Goal: Task Accomplishment & Management: Use online tool/utility

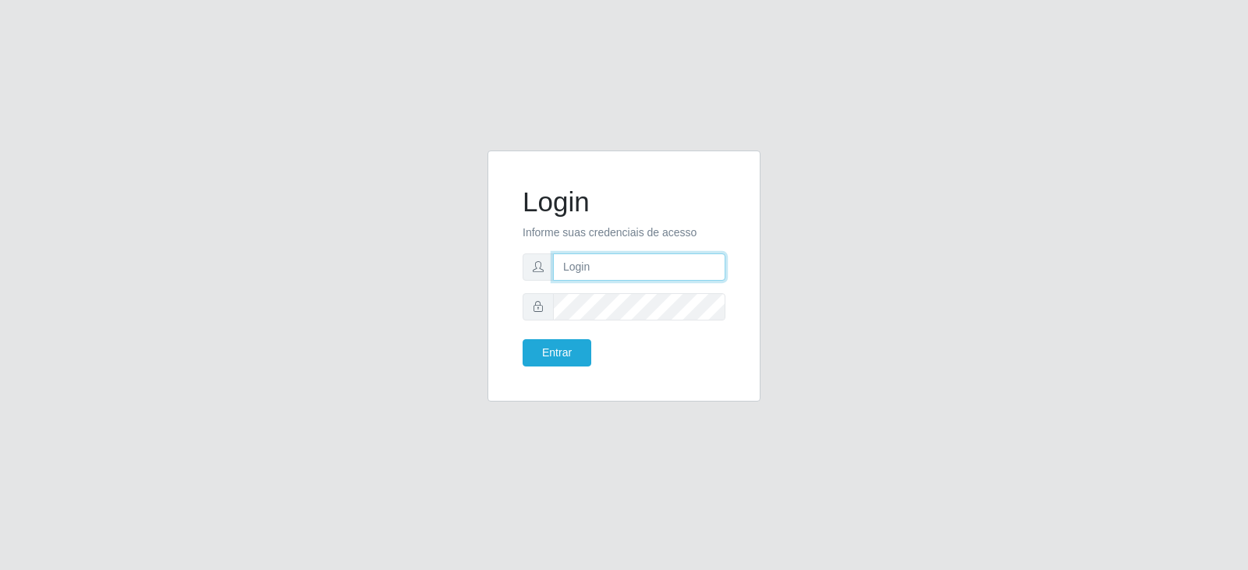
click at [596, 271] on input "text" at bounding box center [639, 267] width 172 height 27
click at [590, 275] on input "text" at bounding box center [639, 267] width 172 height 27
paste input "[PERSON_NAME][EMAIL_ADDRESS][DOMAIN_NAME]"
type input "[PERSON_NAME][EMAIL_ADDRESS][DOMAIN_NAME]"
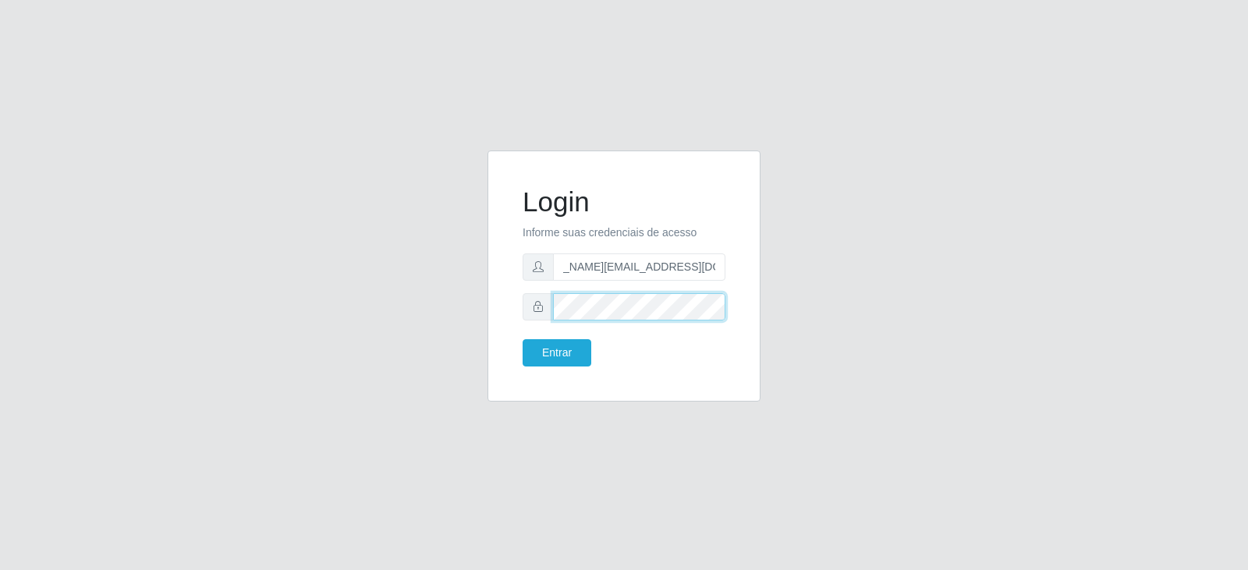
scroll to position [0, 0]
click at [523, 339] on button "Entrar" at bounding box center [557, 352] width 69 height 27
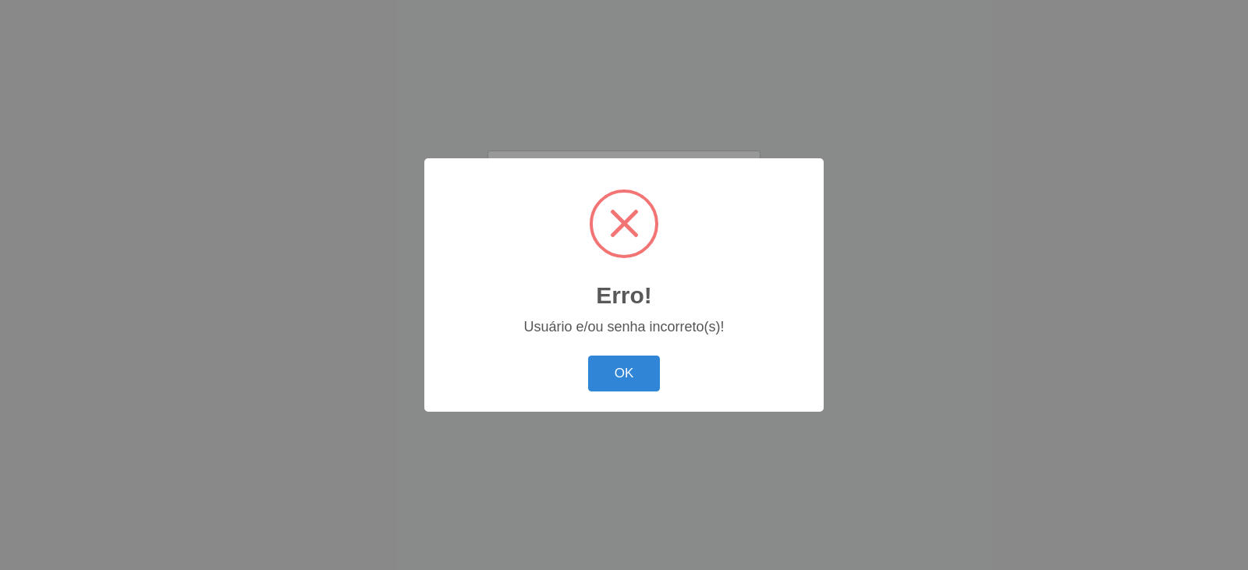
click at [588, 356] on button "OK" at bounding box center [624, 374] width 73 height 37
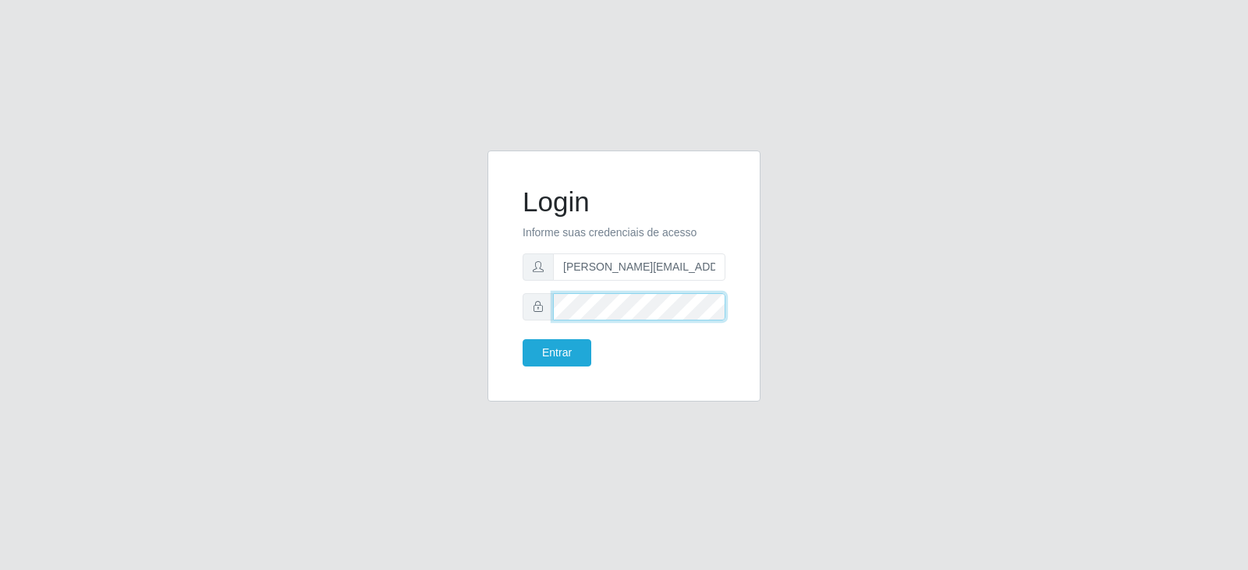
click at [523, 339] on button "Entrar" at bounding box center [557, 352] width 69 height 27
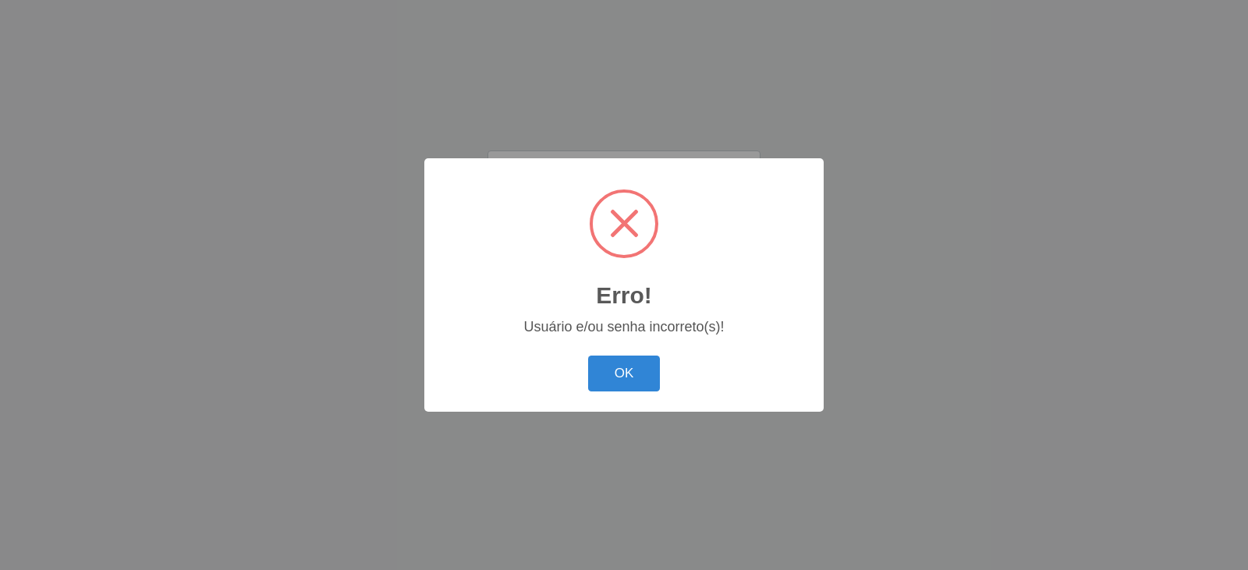
click at [610, 382] on button "OK" at bounding box center [624, 374] width 73 height 37
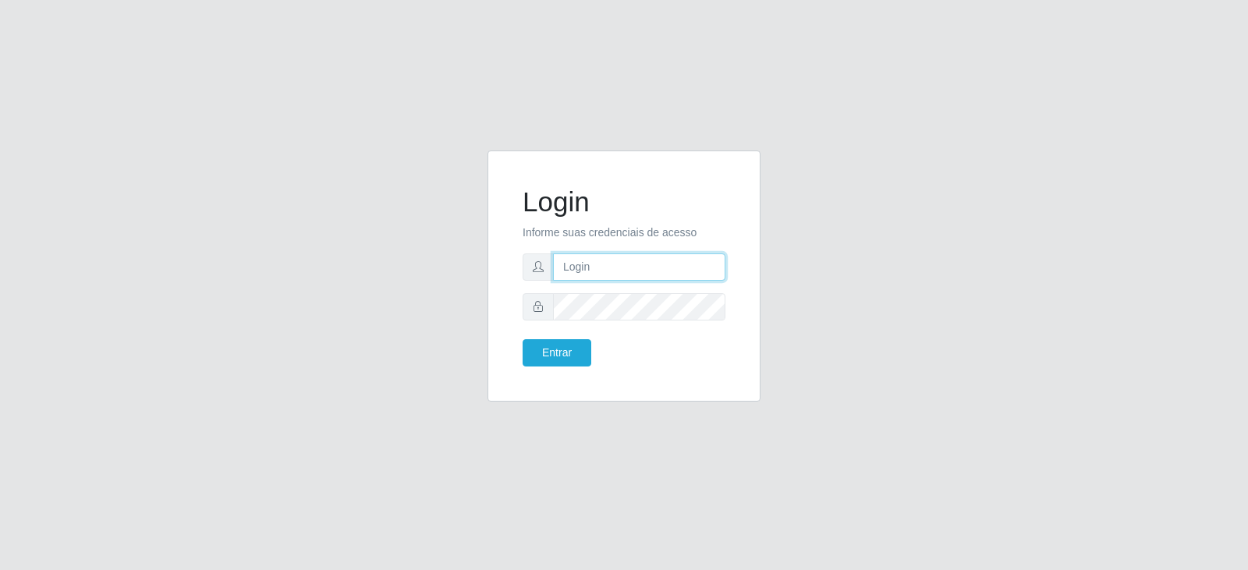
click at [587, 269] on input "text" at bounding box center [639, 267] width 172 height 27
type input "[PERSON_NAME][EMAIL_ADDRESS][DOMAIN_NAME]"
click at [649, 264] on input "[PERSON_NAME][EMAIL_ADDRESS][DOMAIN_NAME]" at bounding box center [639, 267] width 172 height 27
click at [551, 345] on button "Entrar" at bounding box center [557, 352] width 69 height 27
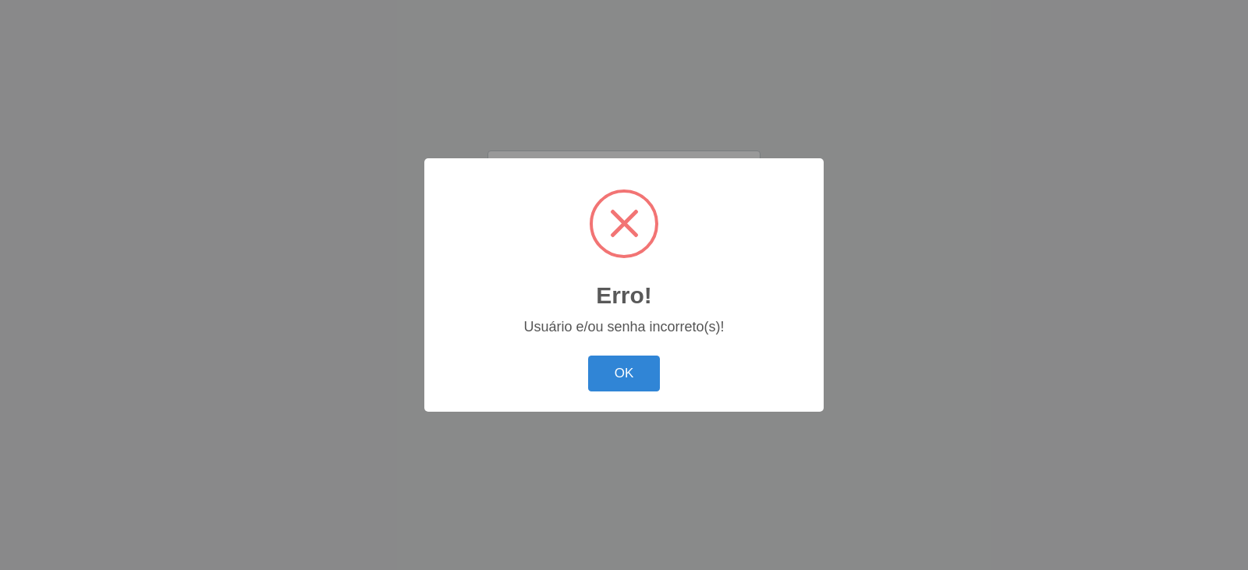
click at [598, 355] on div "OK Cancel" at bounding box center [624, 373] width 368 height 44
click at [608, 371] on button "OK" at bounding box center [624, 374] width 73 height 37
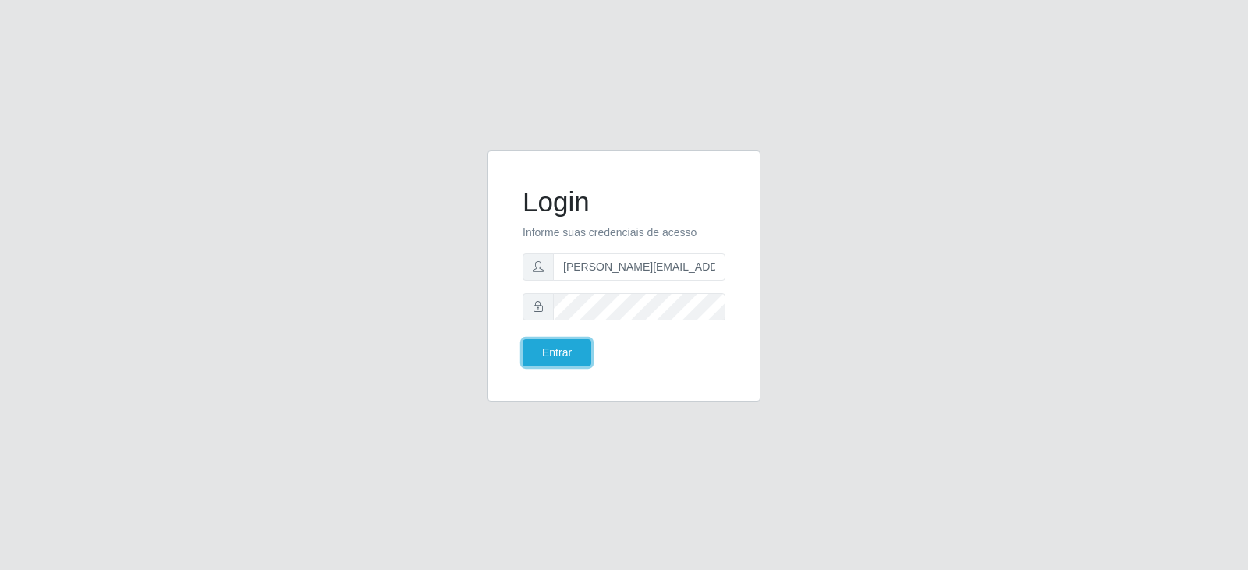
click at [560, 334] on form "Login Informe suas credenciais de acesso [PERSON_NAME][EMAIL_ADDRESS][DOMAIN_NA…" at bounding box center [624, 276] width 203 height 181
click at [523, 339] on button "Entrar" at bounding box center [557, 352] width 69 height 27
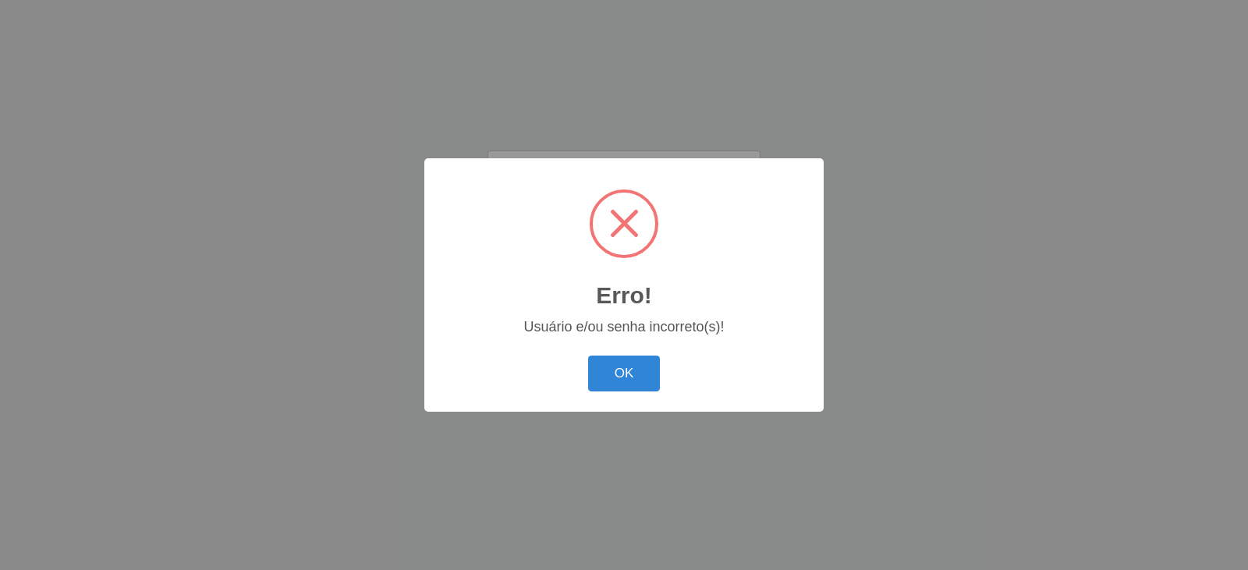
click at [588, 356] on button "OK" at bounding box center [624, 374] width 73 height 37
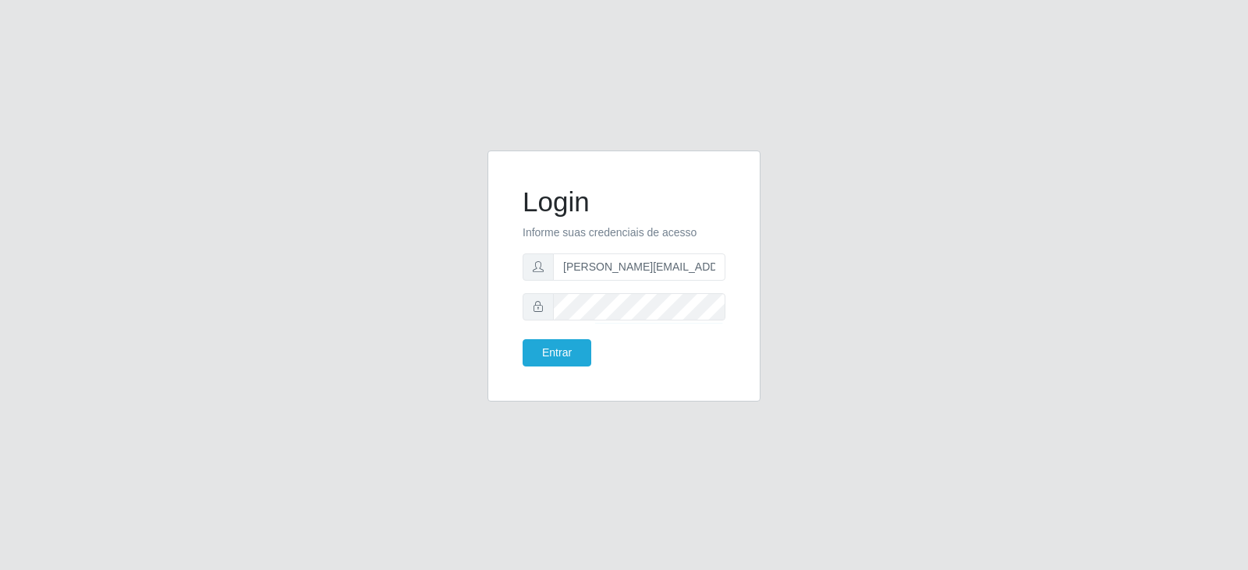
drag, startPoint x: 649, startPoint y: 250, endPoint x: 661, endPoint y: 250, distance: 11.7
click at [653, 250] on form "Login Informe suas credenciais de acesso [PERSON_NAME][EMAIL_ADDRESS][DOMAIN_NA…" at bounding box center [624, 276] width 203 height 181
click at [677, 269] on input "jacqueline.mara@atacadaoqueiroz.com.br" at bounding box center [639, 267] width 172 height 27
drag, startPoint x: 690, startPoint y: 268, endPoint x: 521, endPoint y: 289, distance: 169.8
click at [521, 289] on div "Login Informe suas credenciais de acesso jacqueline.mara@atacadaoqueiroz.com.br…" at bounding box center [624, 276] width 234 height 212
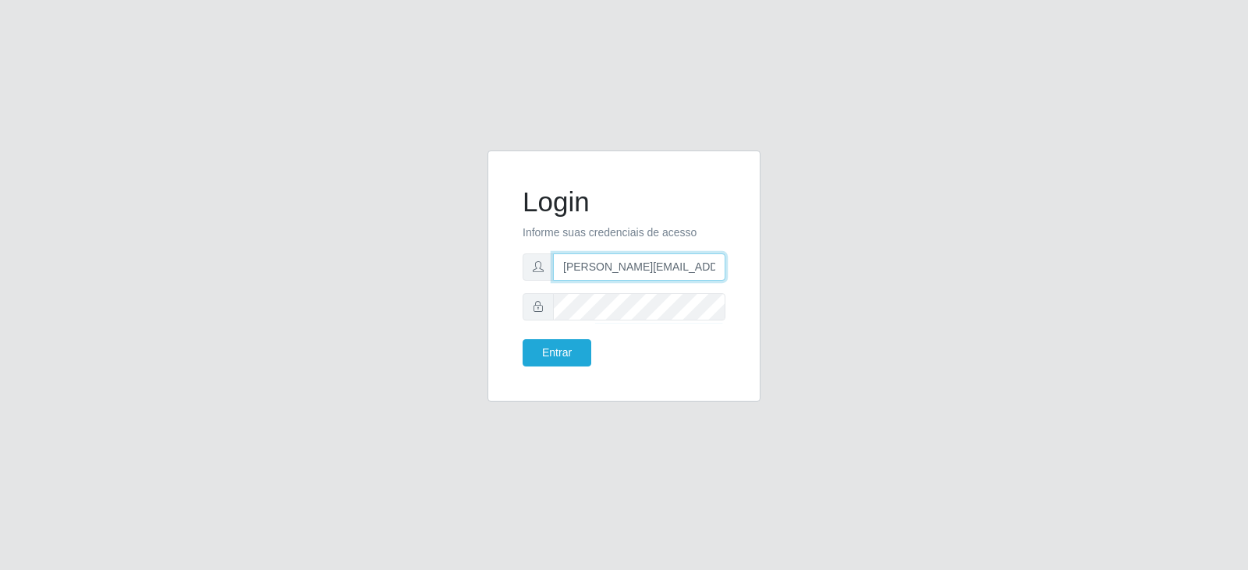
type input "oqueiroz.com.br"
drag, startPoint x: 678, startPoint y: 267, endPoint x: 502, endPoint y: 296, distance: 177.9
click at [504, 295] on div "Login Informe suas credenciais de acesso oqueiroz.com.br Entrar" at bounding box center [624, 276] width 273 height 251
type input "aline.alves@queirozatacadao.com"
click at [523, 339] on button "Entrar" at bounding box center [557, 352] width 69 height 27
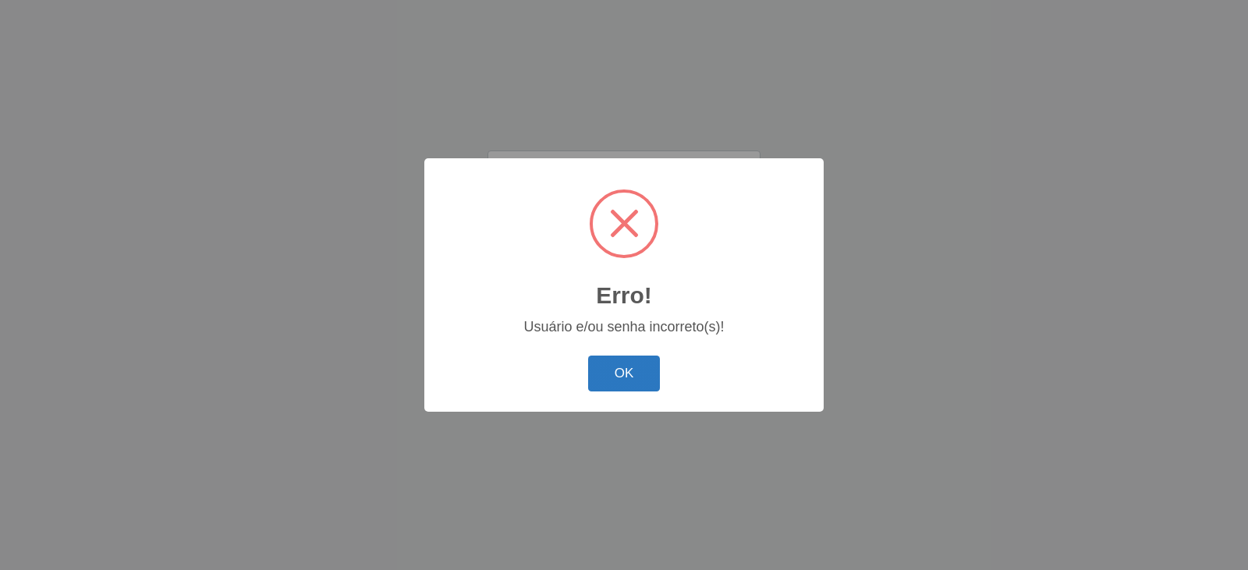
click at [626, 374] on button "OK" at bounding box center [624, 374] width 73 height 37
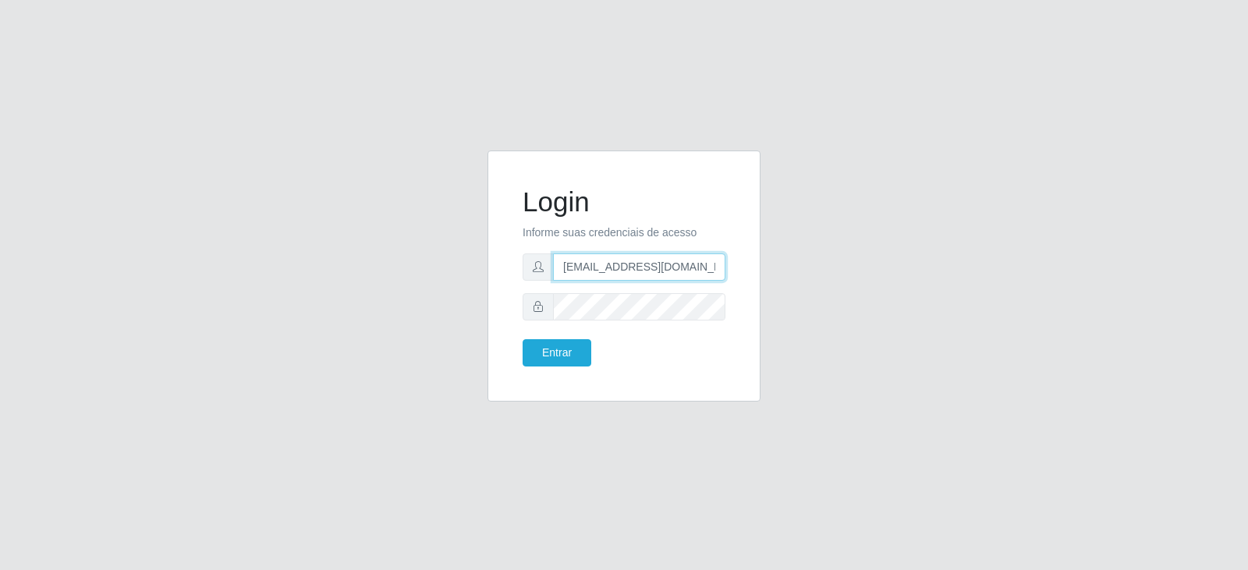
click at [704, 272] on input "aline.alves@queirozatacadao.com" at bounding box center [639, 267] width 172 height 27
click at [615, 278] on input "text" at bounding box center [639, 267] width 172 height 27
click at [650, 321] on form "Login Informe suas credenciais de acesso [EMAIL_ADDRESS][DOMAIN_NAME] Entrar" at bounding box center [624, 276] width 203 height 181
click at [563, 349] on button "Entrar" at bounding box center [557, 352] width 69 height 27
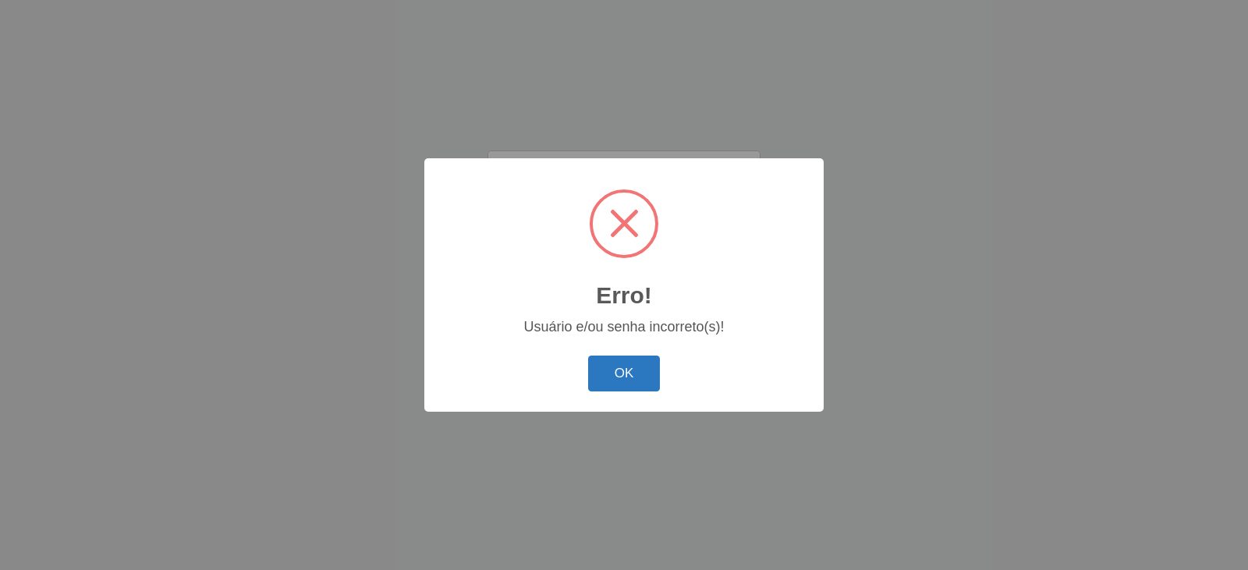
click at [631, 386] on button "OK" at bounding box center [624, 374] width 73 height 37
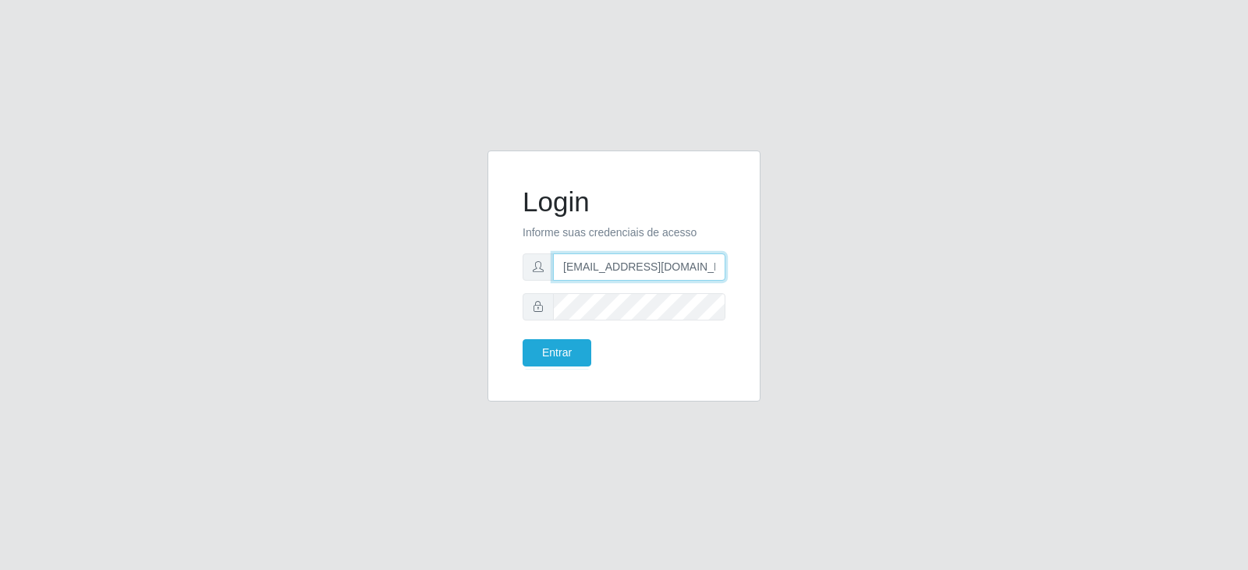
drag, startPoint x: 711, startPoint y: 271, endPoint x: 400, endPoint y: 277, distance: 311.3
click at [400, 277] on div "Login Informe suas credenciais de acesso aline.alves@queirozatacadao.com Entrar" at bounding box center [623, 286] width 889 height 270
type input "o"
type input "jacqueline.mara@atacadaoqueiroz.com.br"
click at [479, 306] on div "Login Informe suas credenciais de acesso jacqueline.mara@atacadaoqueiroz.com.br…" at bounding box center [624, 286] width 296 height 270
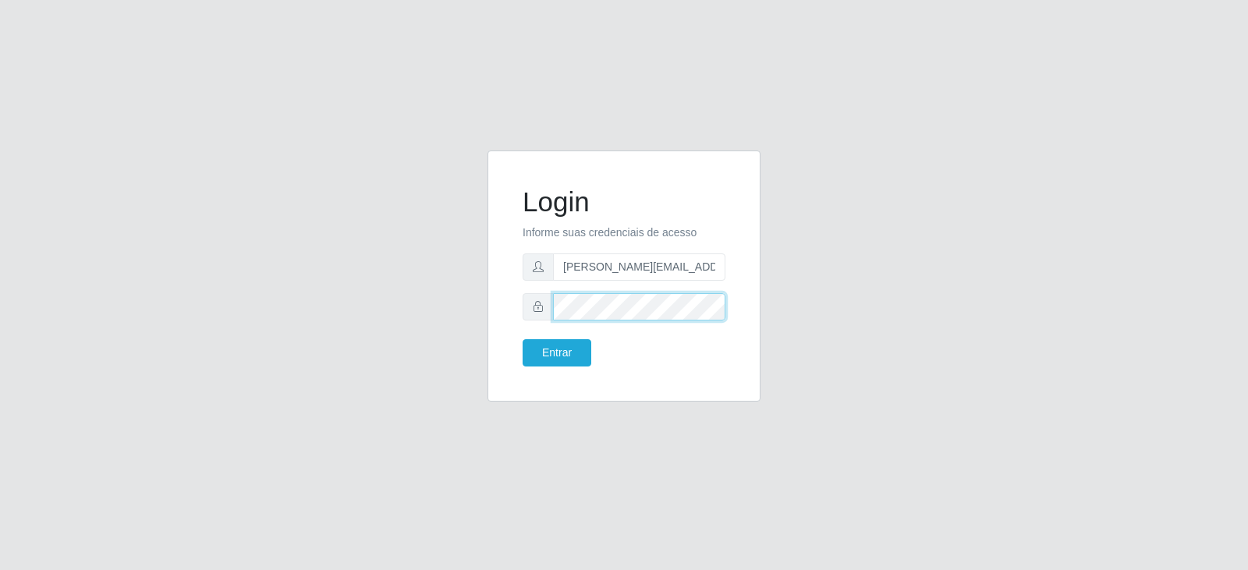
click at [523, 339] on button "Entrar" at bounding box center [557, 352] width 69 height 27
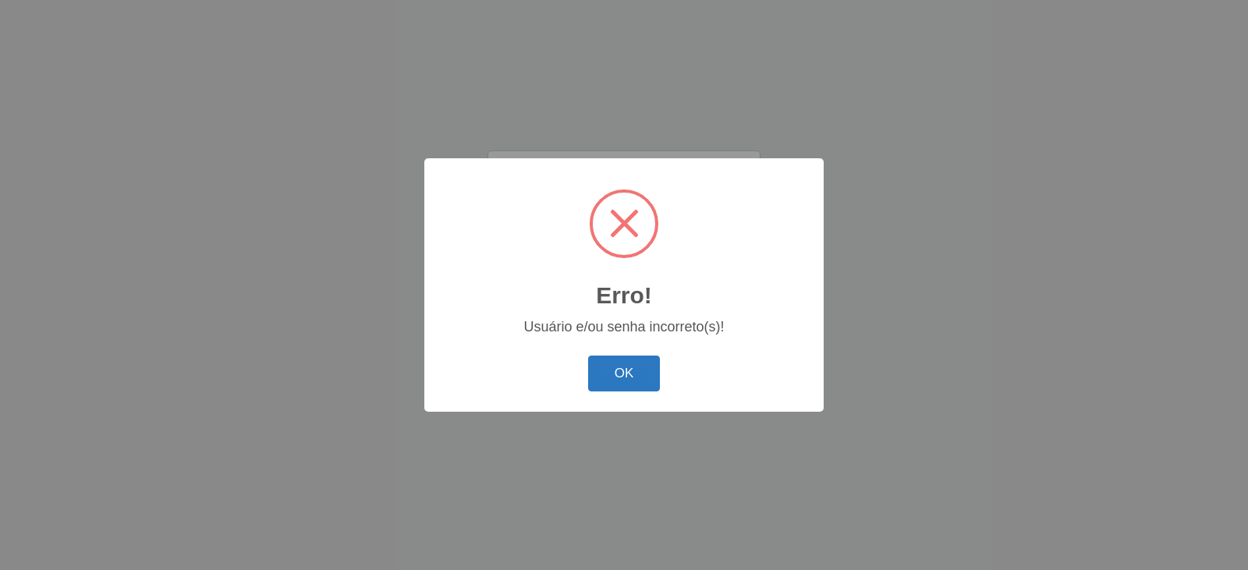
click at [619, 374] on button "OK" at bounding box center [624, 374] width 73 height 37
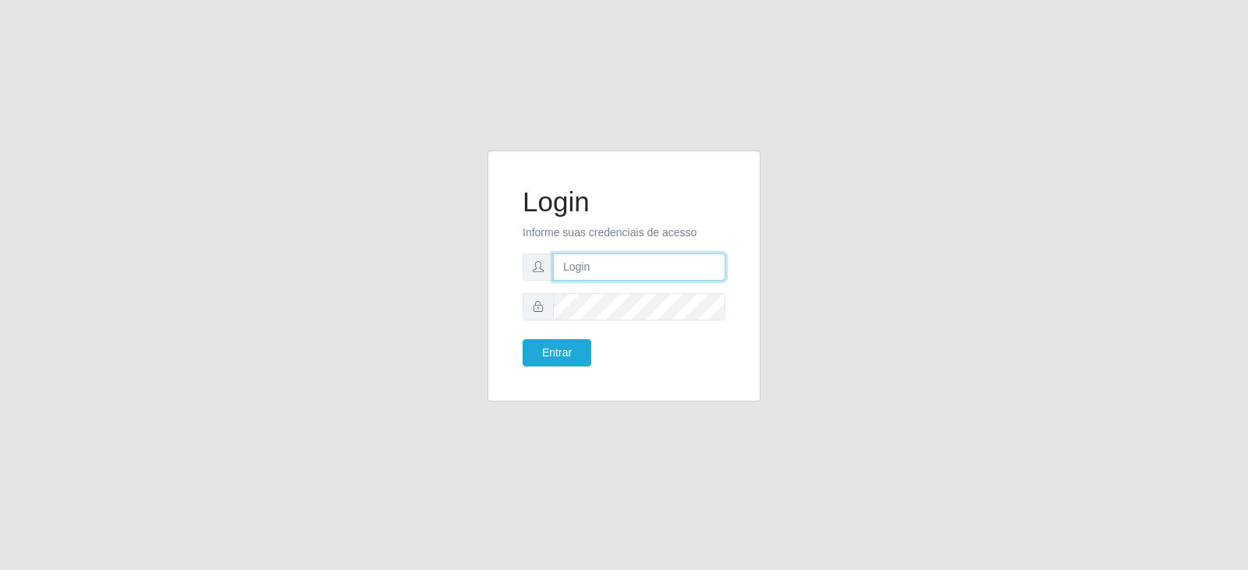
click at [569, 274] on input "text" at bounding box center [639, 267] width 172 height 27
click at [617, 259] on input "text" at bounding box center [639, 267] width 172 height 27
type input "[PERSON_NAME][EMAIL_ADDRESS][DOMAIN_NAME]"
click at [523, 339] on button "Entrar" at bounding box center [557, 352] width 69 height 27
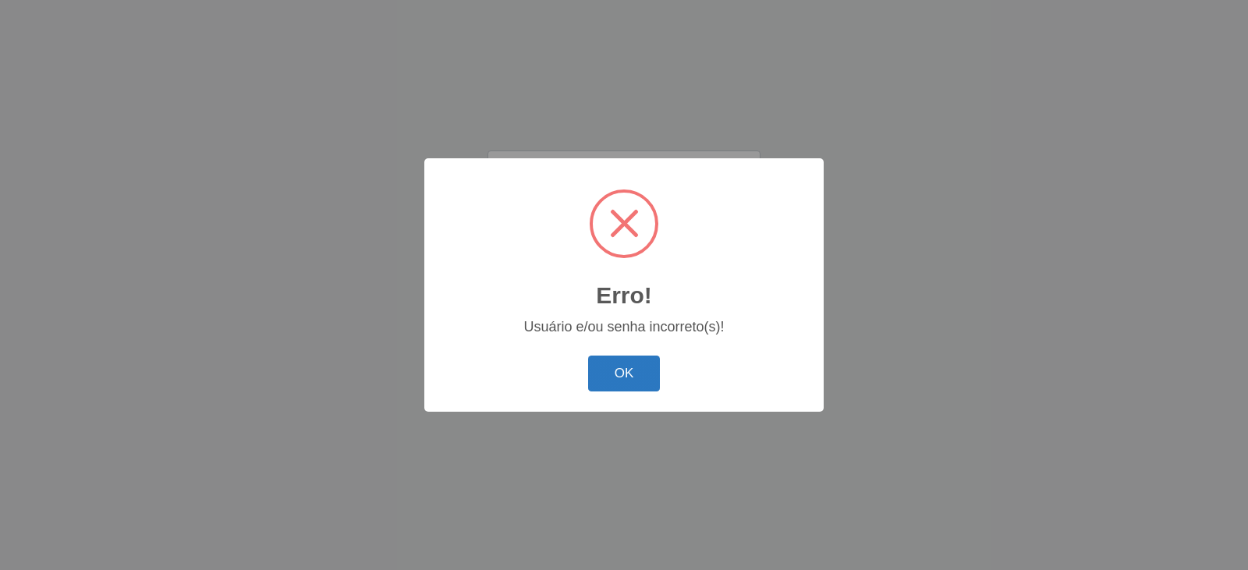
click at [608, 372] on button "OK" at bounding box center [624, 374] width 73 height 37
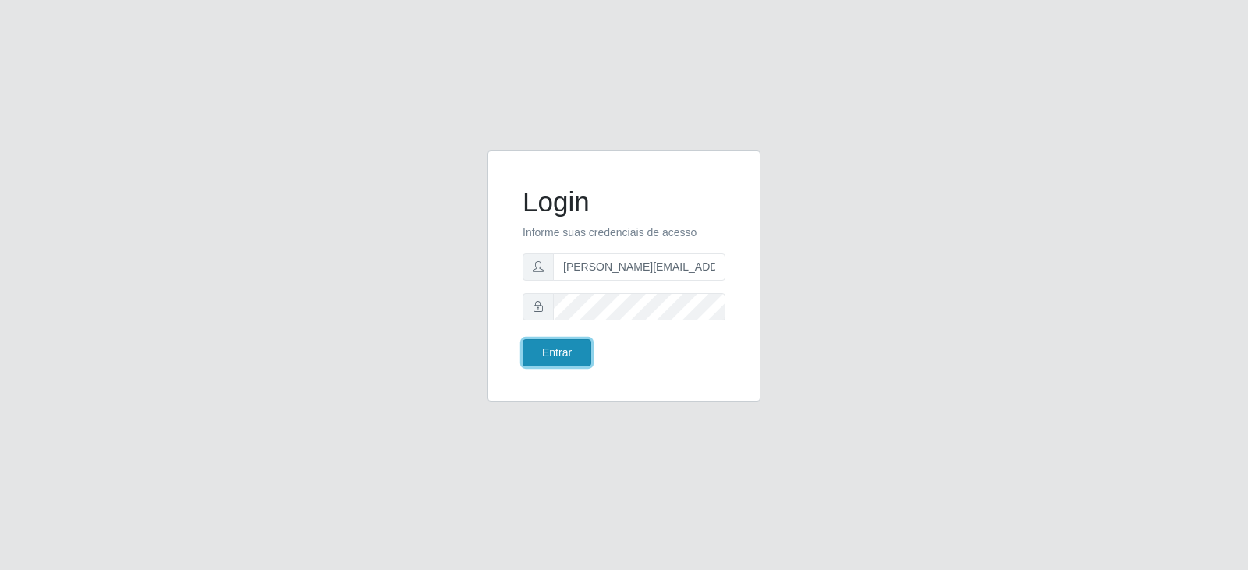
click at [573, 351] on button "Entrar" at bounding box center [557, 352] width 69 height 27
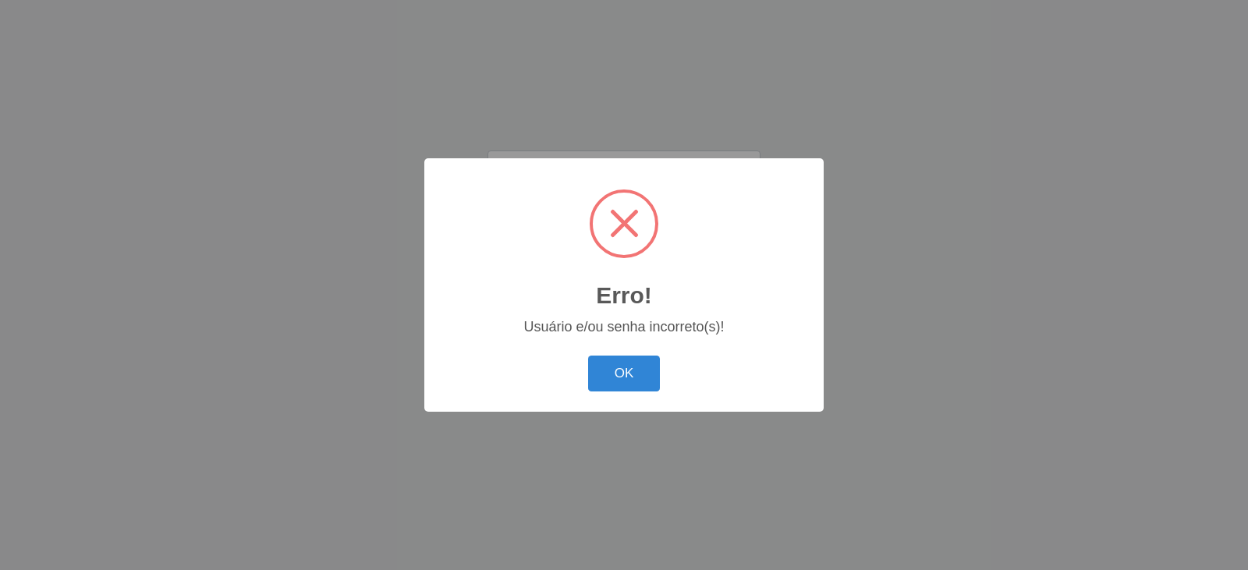
drag, startPoint x: 632, startPoint y: 360, endPoint x: 639, endPoint y: 349, distance: 12.3
click at [633, 355] on div "OK Cancel" at bounding box center [624, 373] width 368 height 44
click at [626, 381] on button "OK" at bounding box center [624, 374] width 73 height 37
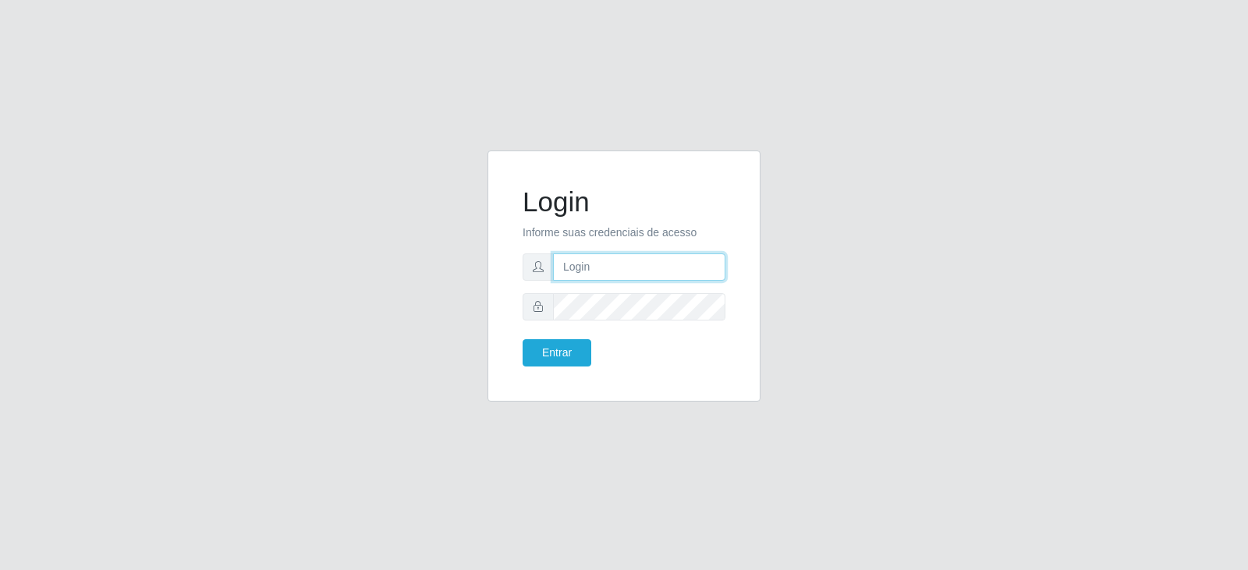
click at [611, 267] on input "text" at bounding box center [639, 267] width 172 height 27
type input "aline.alves@queirozatacadao.com"
click at [523, 339] on button "Entrar" at bounding box center [557, 352] width 69 height 27
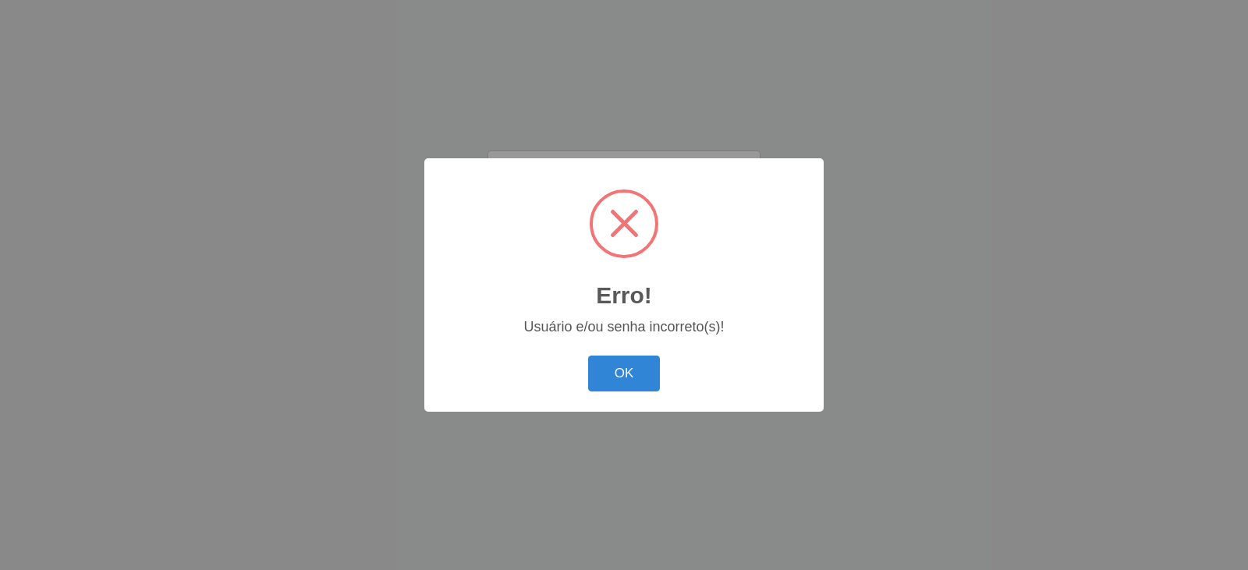
click at [588, 356] on button "OK" at bounding box center [624, 374] width 73 height 37
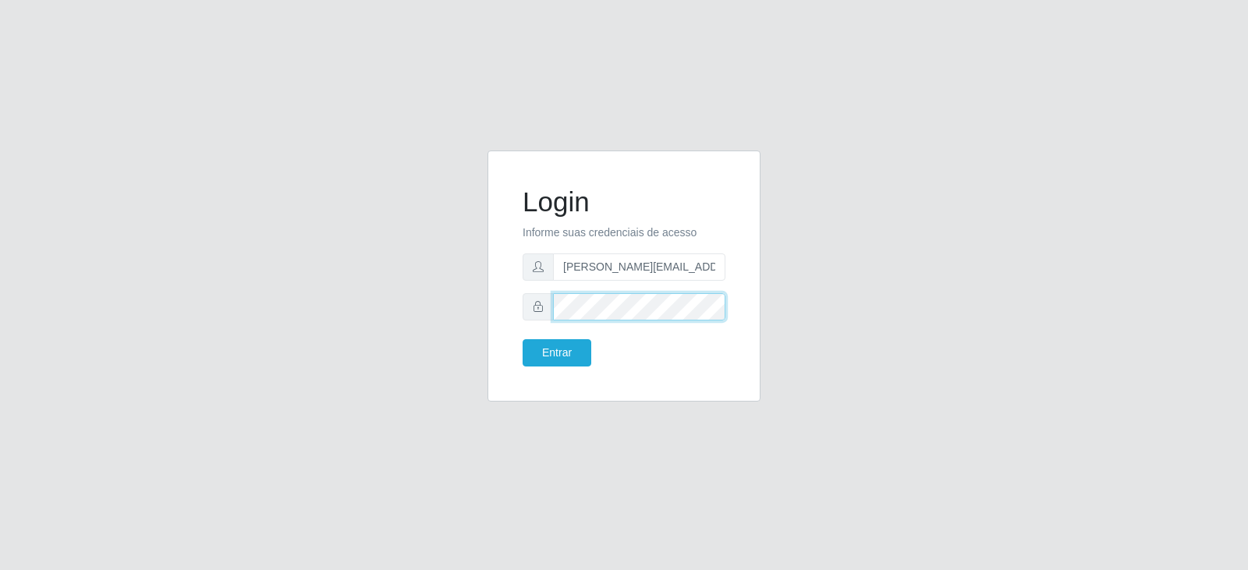
click at [544, 311] on div at bounding box center [624, 306] width 203 height 27
click at [523, 339] on button "Entrar" at bounding box center [557, 352] width 69 height 27
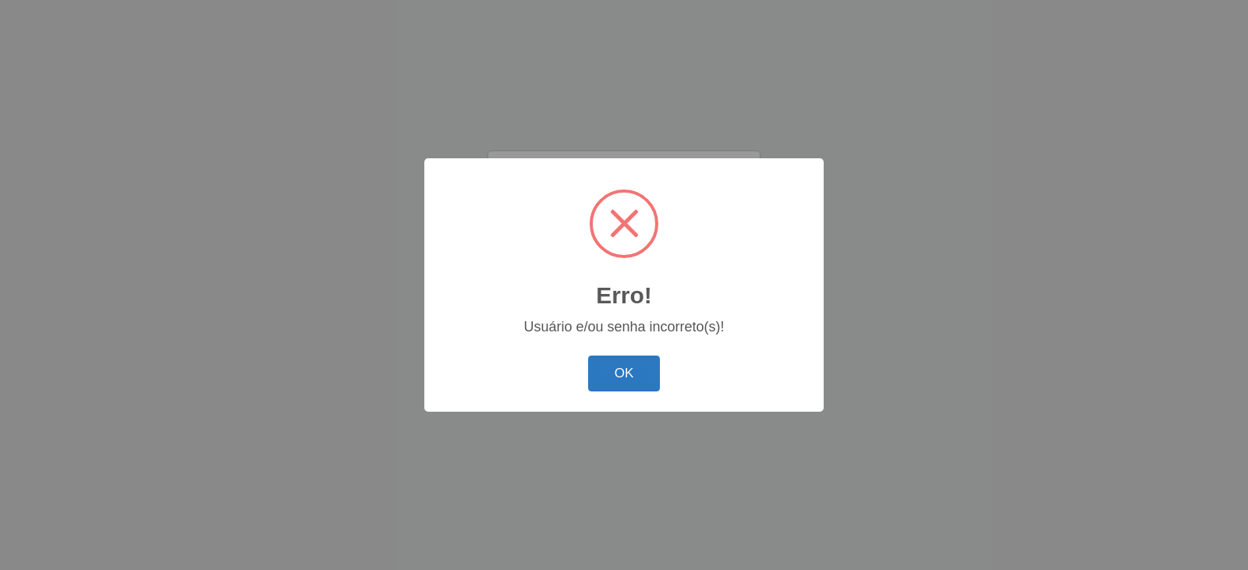
click at [641, 381] on button "OK" at bounding box center [624, 374] width 73 height 37
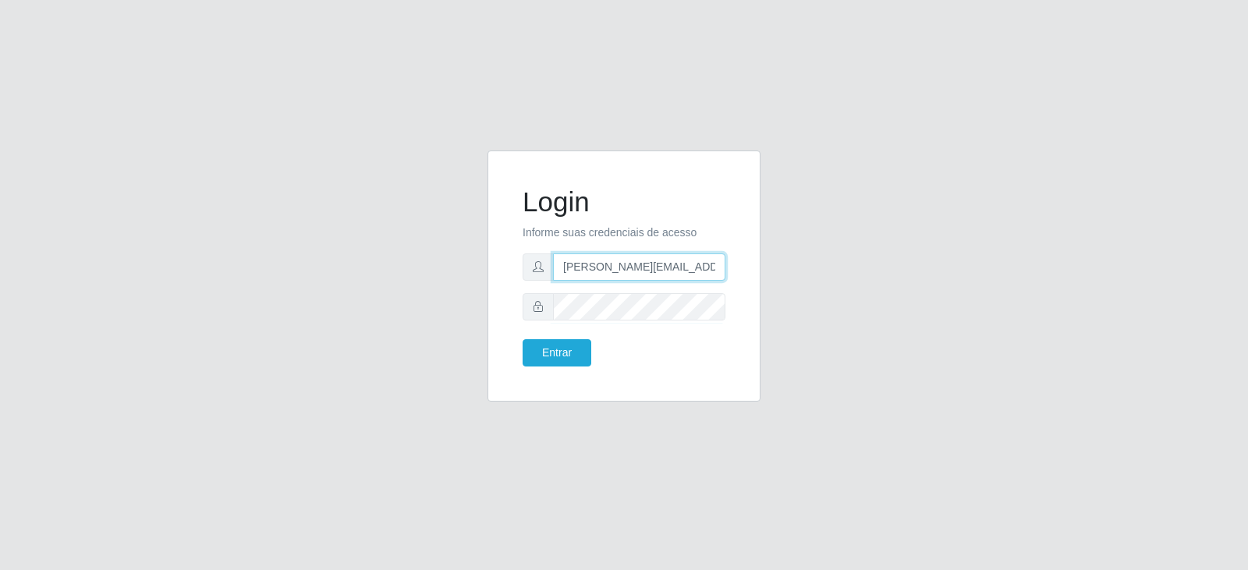
click at [601, 271] on input "aline.alves@queirozatacadao.com" at bounding box center [639, 267] width 172 height 27
type input "aline.alves@queirozatacadao.com.br"
click at [555, 358] on button "Entrar" at bounding box center [557, 352] width 69 height 27
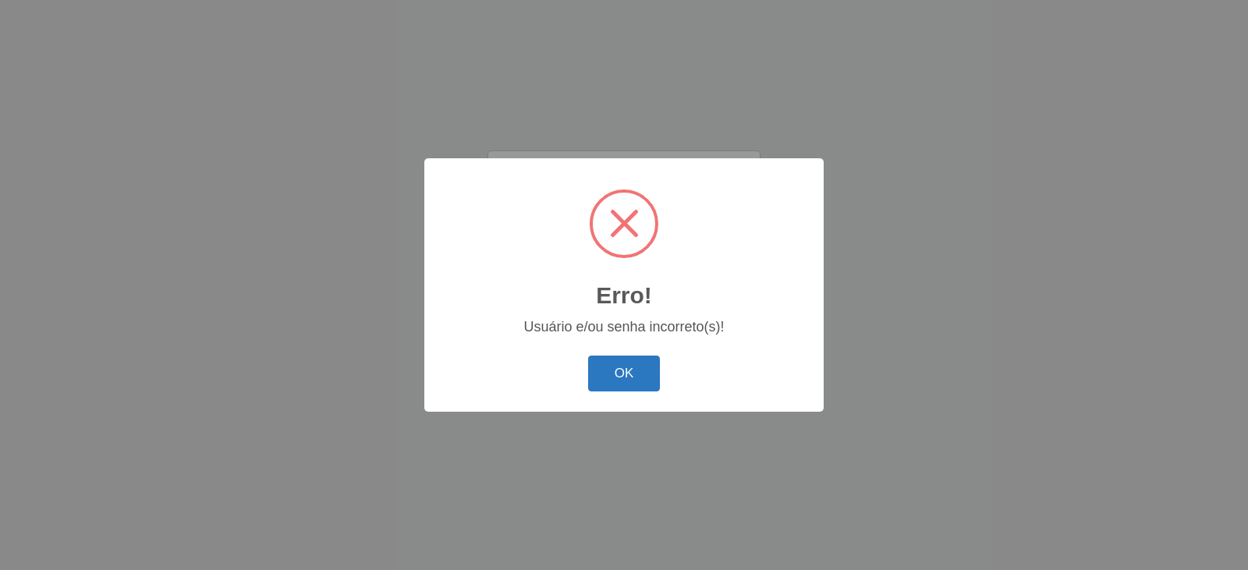
click at [642, 377] on button "OK" at bounding box center [624, 374] width 73 height 37
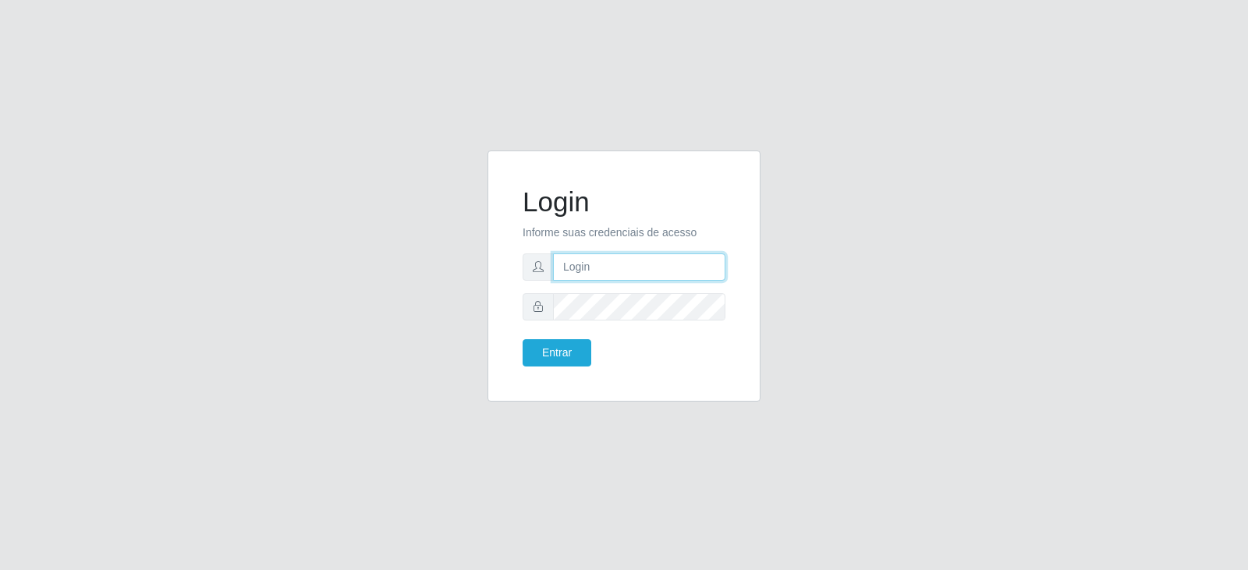
click at [648, 270] on input "text" at bounding box center [639, 267] width 172 height 27
type input "[EMAIL_ADDRESS][DOMAIN_NAME]"
click at [558, 352] on button "Entrar" at bounding box center [557, 352] width 69 height 27
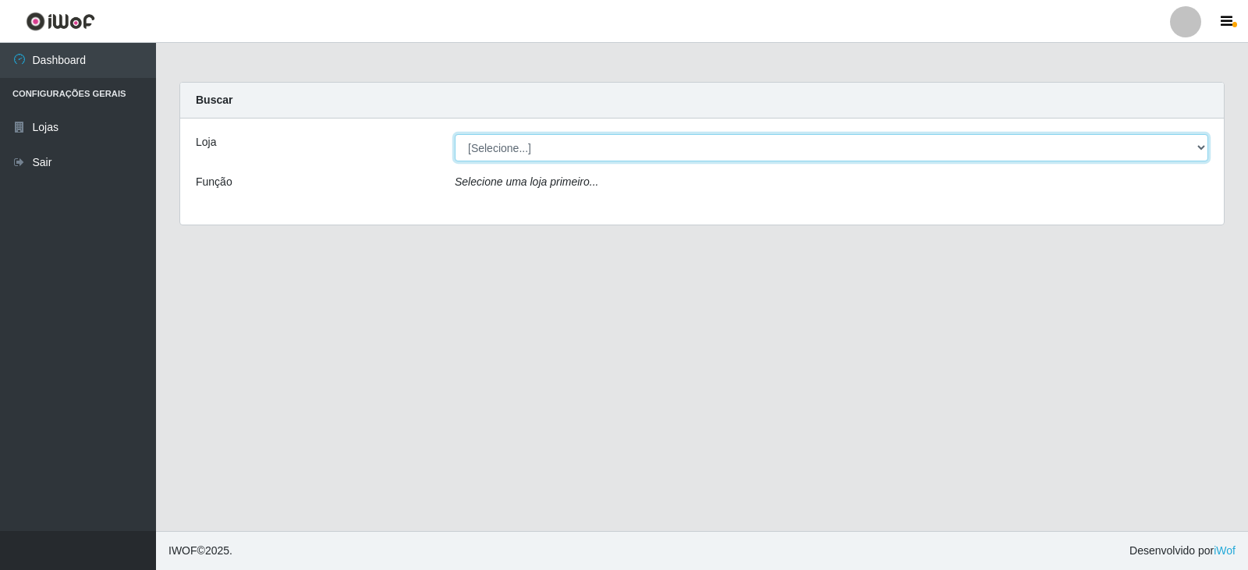
drag, startPoint x: 1199, startPoint y: 145, endPoint x: 1175, endPoint y: 144, distance: 24.2
click at [1195, 144] on select "[Selecione...] Queiroz Atacadão - Catolé do Rocha" at bounding box center [832, 147] width 754 height 27
select select "500"
click at [455, 134] on select "[Selecione...] Queiroz Atacadão - Catolé do Rocha" at bounding box center [832, 147] width 754 height 27
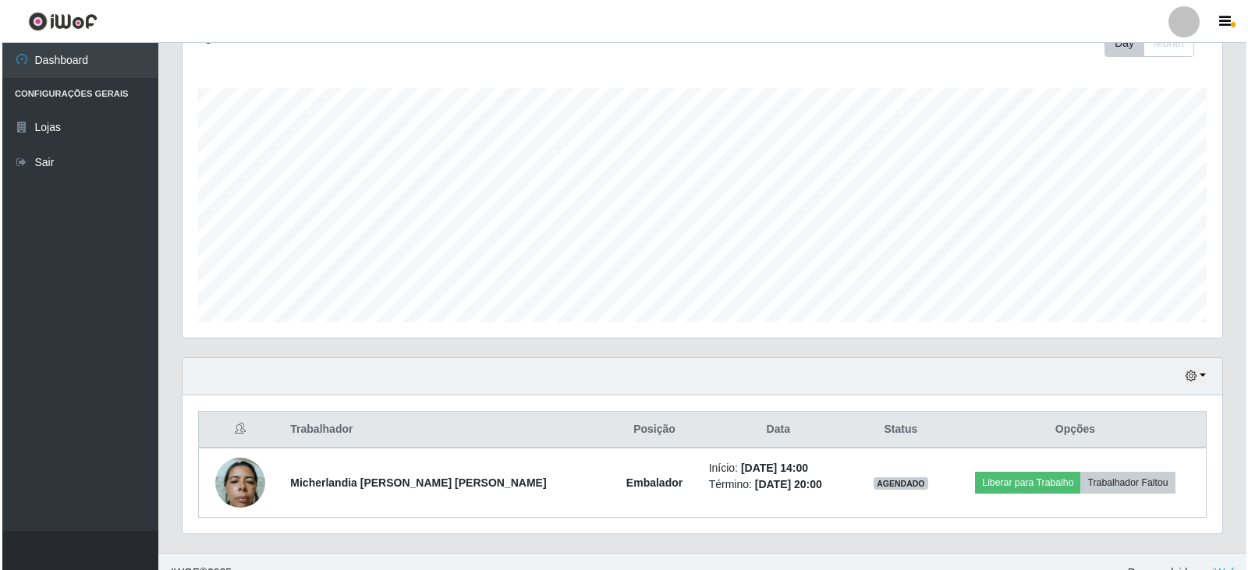
scroll to position [257, 0]
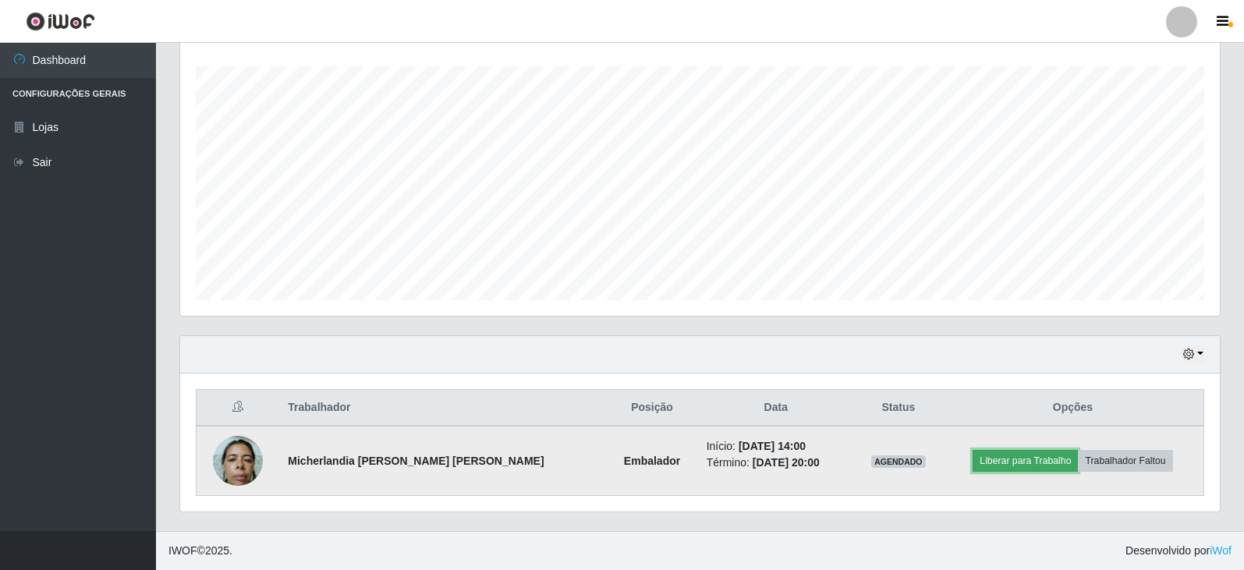
click at [1019, 463] on button "Liberar para Trabalho" at bounding box center [1025, 461] width 105 height 22
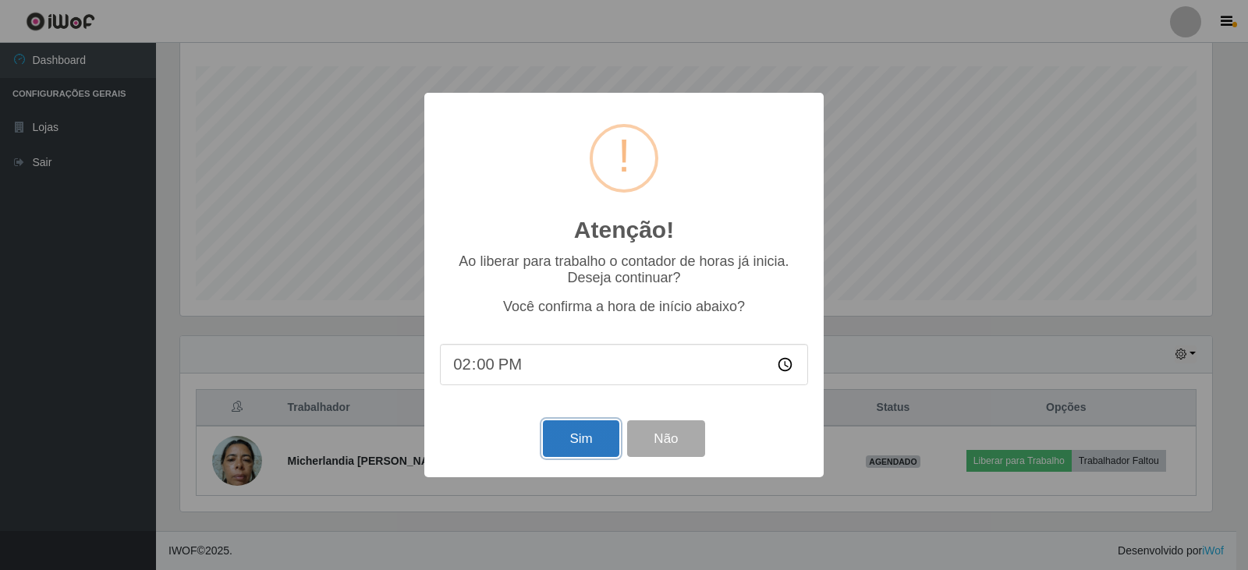
click at [573, 439] on button "Sim" at bounding box center [581, 438] width 76 height 37
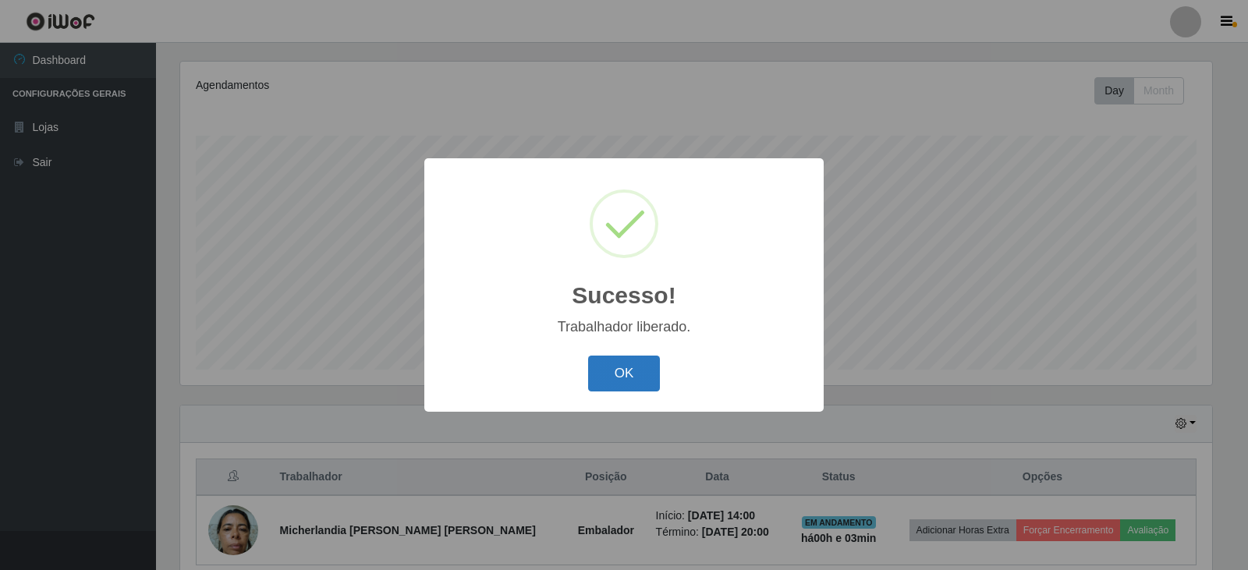
click at [636, 371] on button "OK" at bounding box center [624, 374] width 73 height 37
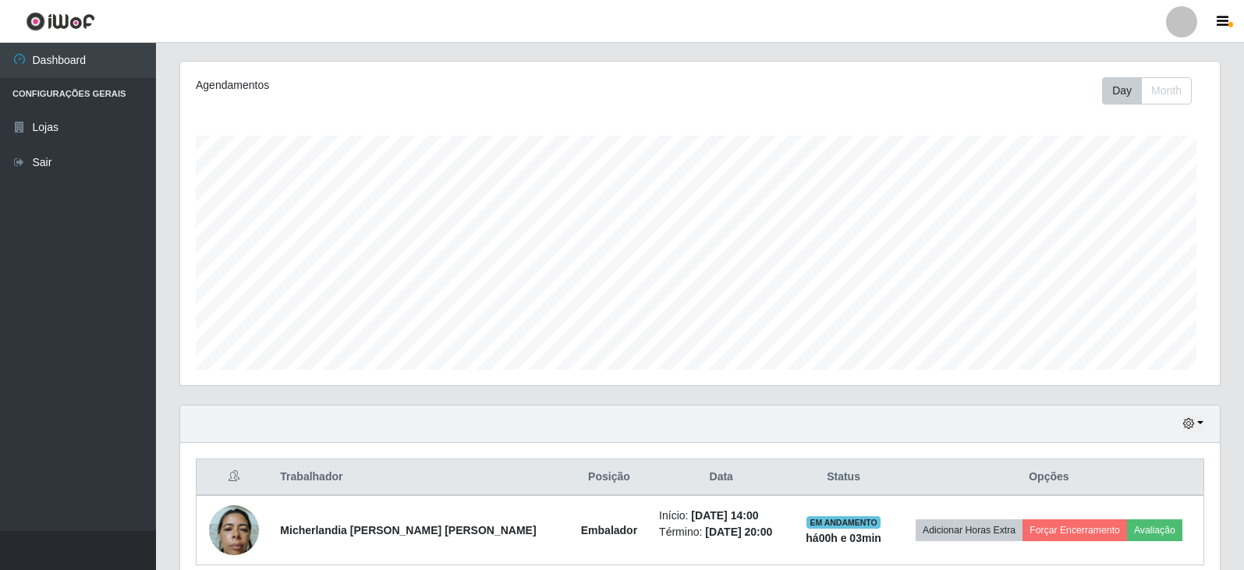
scroll to position [324, 1040]
click at [1179, 24] on div at bounding box center [1181, 21] width 31 height 31
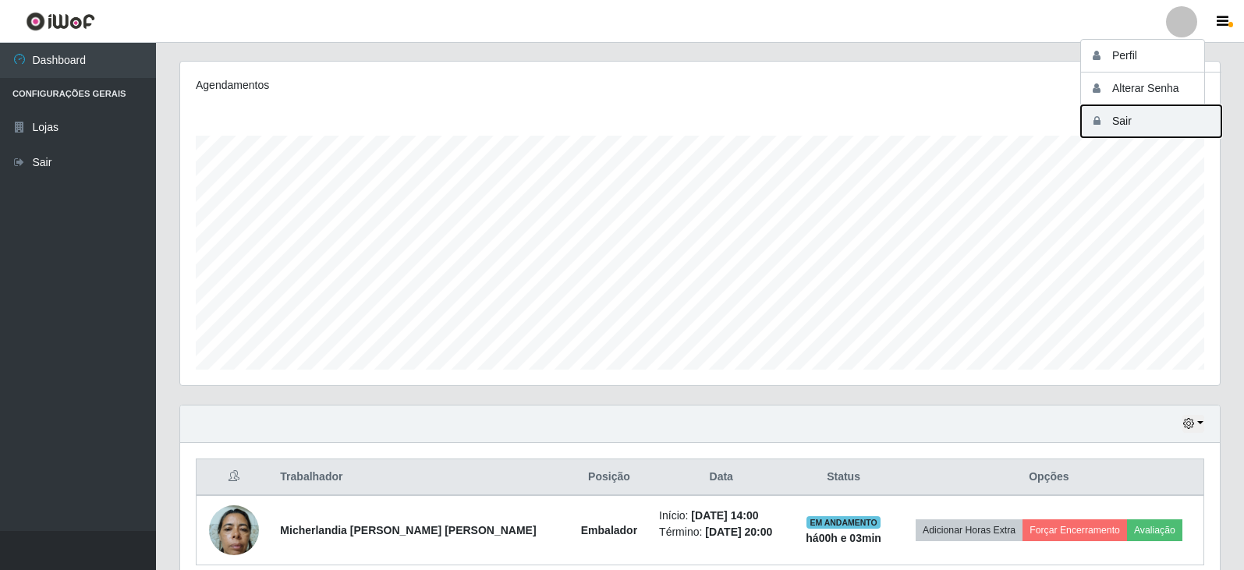
click at [1120, 129] on button "Sair" at bounding box center [1151, 121] width 140 height 32
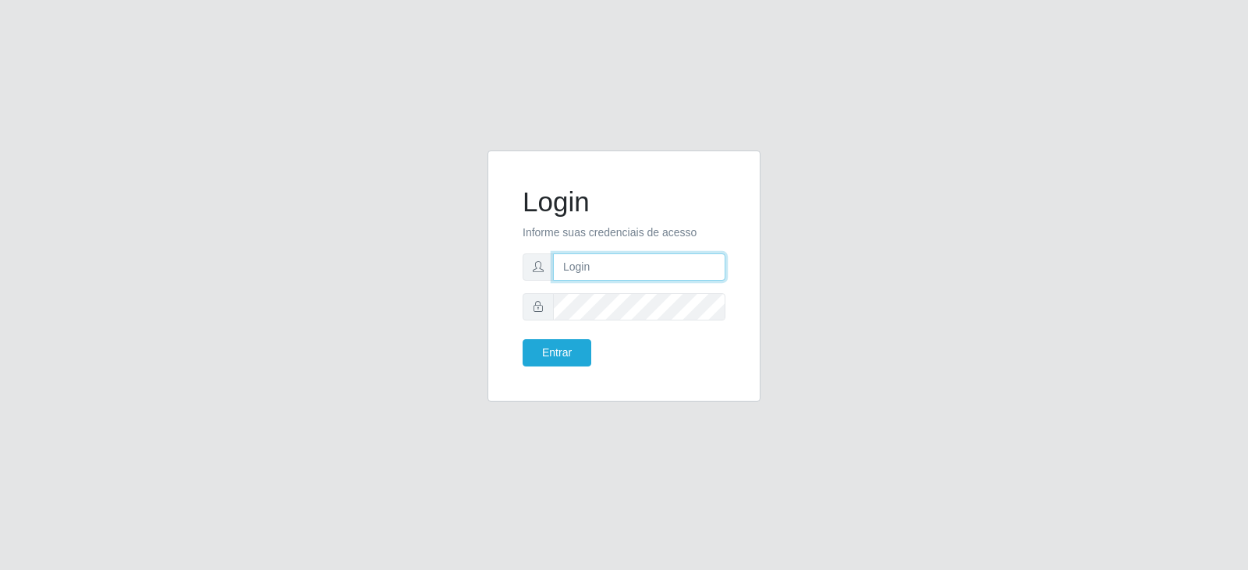
click at [640, 262] on input "text" at bounding box center [639, 267] width 172 height 27
click at [688, 273] on input "[EMAIL_ADDRESS][PERSON_NAME][DOMAIN_NAME]" at bounding box center [639, 267] width 172 height 27
drag, startPoint x: 697, startPoint y: 272, endPoint x: 562, endPoint y: 284, distance: 134.7
click at [562, 284] on form "Login Informe suas credenciais de acesso [PERSON_NAME][EMAIL_ADDRESS][DOMAIN_NA…" at bounding box center [624, 276] width 203 height 181
click at [678, 267] on input "tacadao.com.b" at bounding box center [639, 267] width 172 height 27
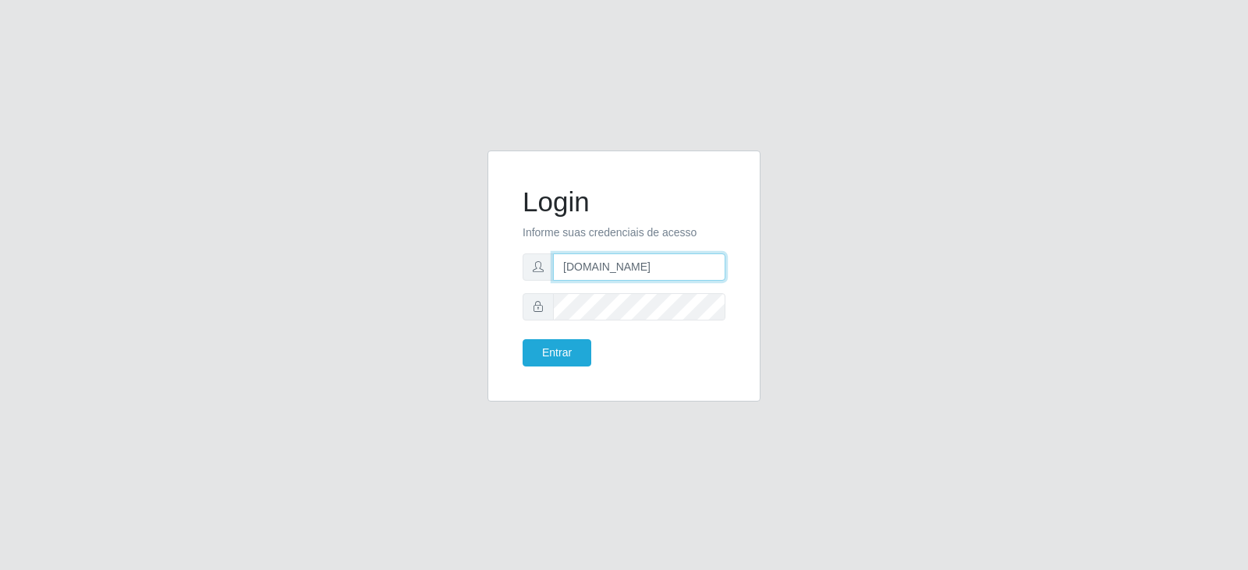
click at [654, 278] on input "[DOMAIN_NAME]" at bounding box center [639, 267] width 172 height 27
type input "t"
type input "[PERSON_NAME][EMAIL_ADDRESS][DOMAIN_NAME]"
click at [679, 272] on input "[PERSON_NAME][EMAIL_ADDRESS][DOMAIN_NAME]" at bounding box center [639, 267] width 172 height 27
click at [523, 339] on button "Entrar" at bounding box center [557, 352] width 69 height 27
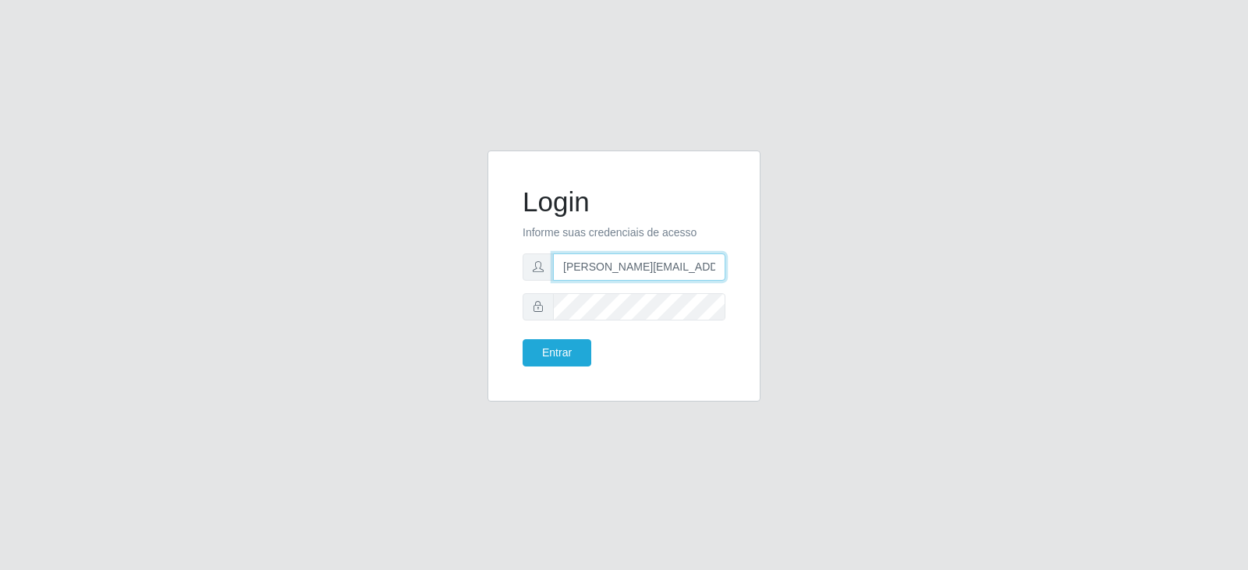
drag, startPoint x: 703, startPoint y: 259, endPoint x: 710, endPoint y: 253, distance: 9.4
click at [704, 257] on input "[PERSON_NAME][EMAIL_ADDRESS][DOMAIN_NAME]" at bounding box center [639, 267] width 172 height 27
click at [523, 339] on button "Entrar" at bounding box center [557, 352] width 69 height 27
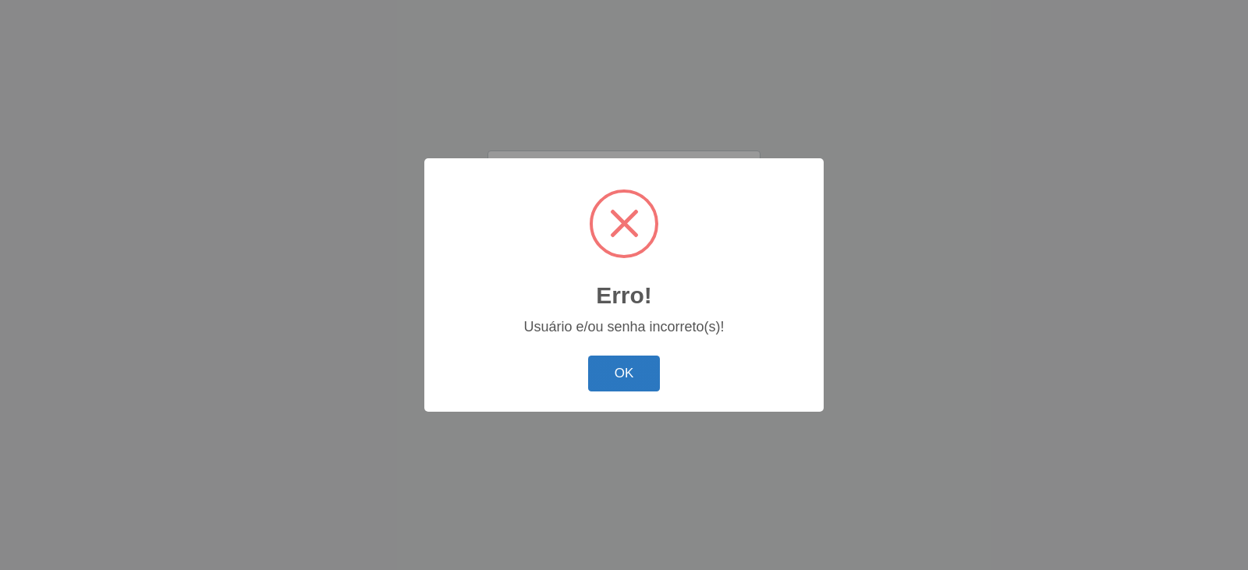
drag, startPoint x: 626, startPoint y: 374, endPoint x: 675, endPoint y: 363, distance: 50.5
click at [626, 374] on button "OK" at bounding box center [624, 374] width 73 height 37
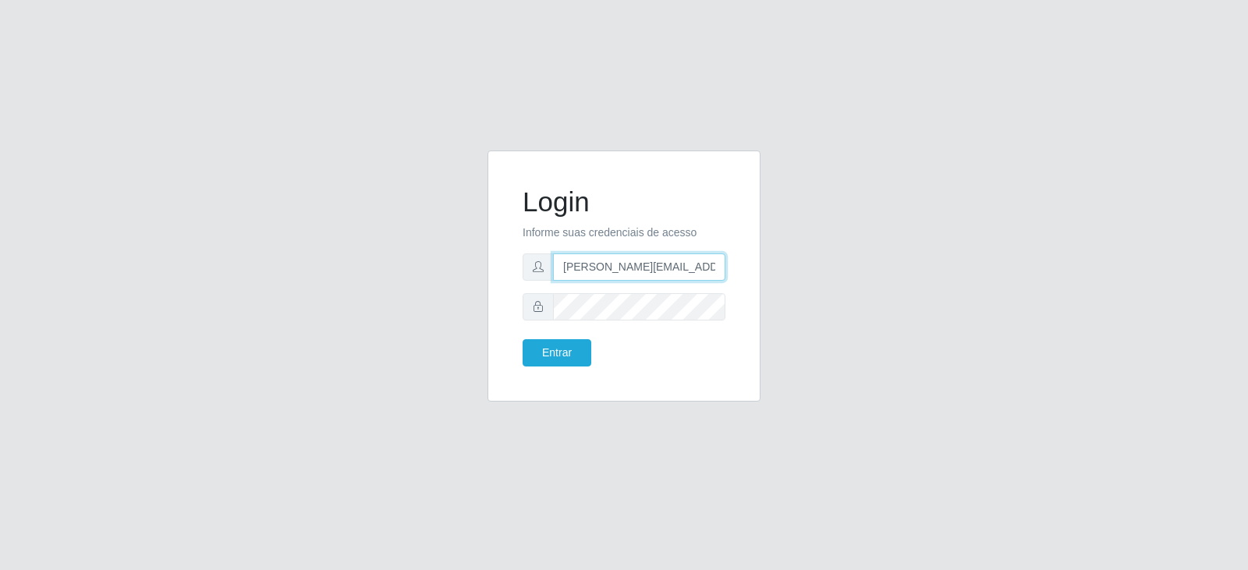
click at [664, 277] on input "[PERSON_NAME][EMAIL_ADDRESS][DOMAIN_NAME]" at bounding box center [639, 267] width 172 height 27
click at [689, 269] on input "[PERSON_NAME][EMAIL_ADDRESS][DOMAIN_NAME]" at bounding box center [639, 267] width 172 height 27
type input "[PERSON_NAME][EMAIL_ADDRESS][DOMAIN_NAME]"
click at [523, 339] on button "Entrar" at bounding box center [557, 352] width 69 height 27
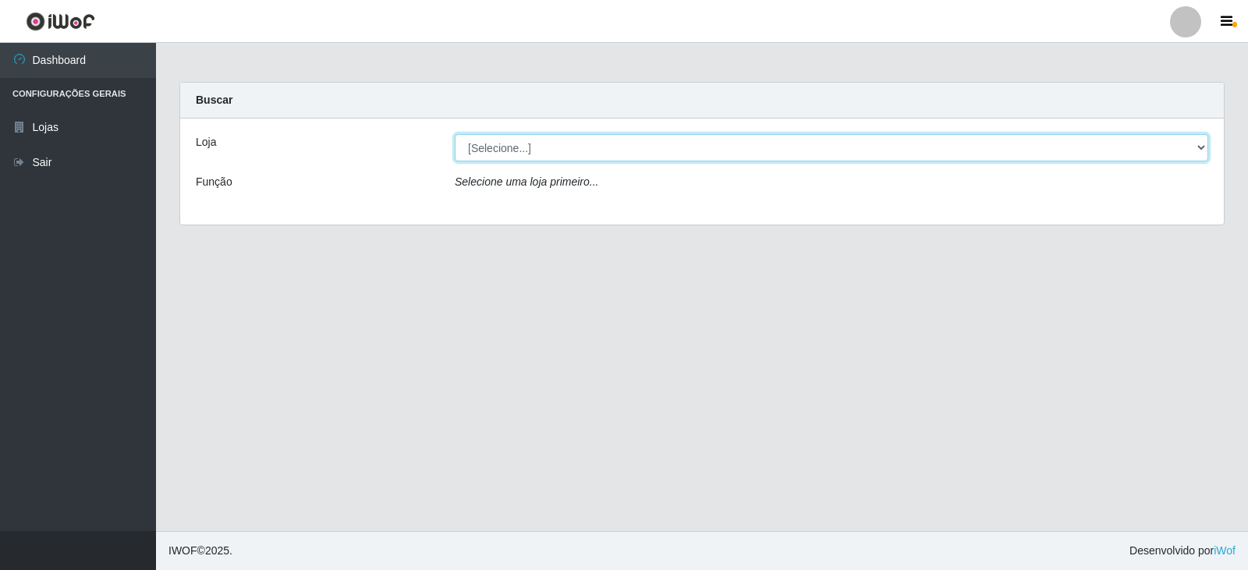
click at [496, 148] on select "[Selecione...] Queiroz Atacadão - Catolé do Rocha" at bounding box center [832, 147] width 754 height 27
select select "500"
click at [455, 134] on select "[Selecione...] Queiroz Atacadão - Catolé do Rocha" at bounding box center [832, 147] width 754 height 27
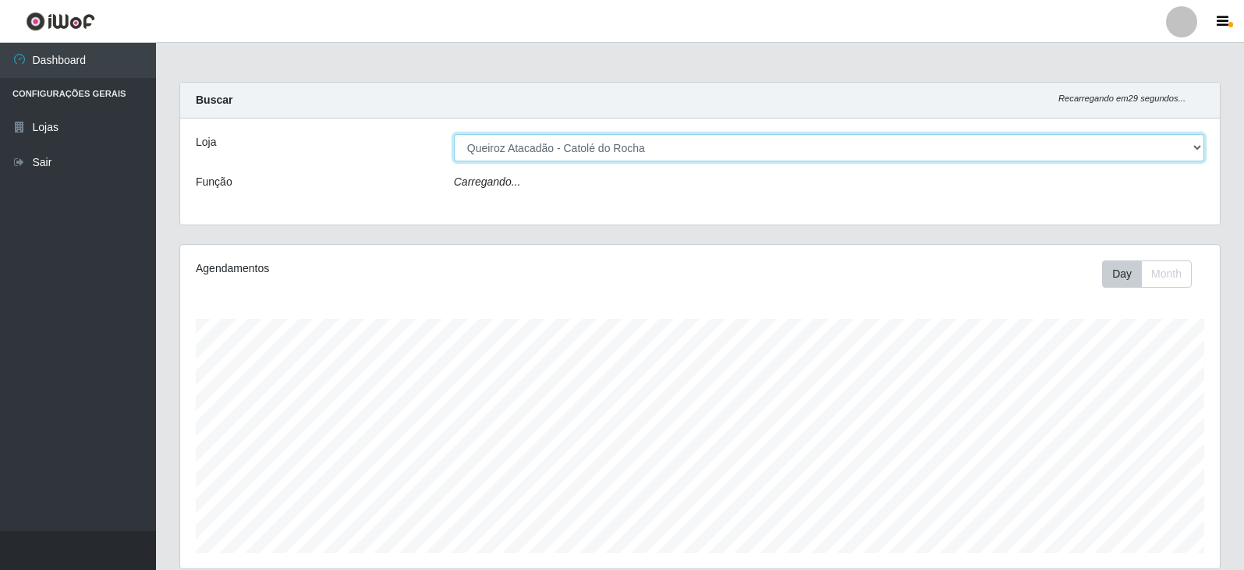
scroll to position [324, 1040]
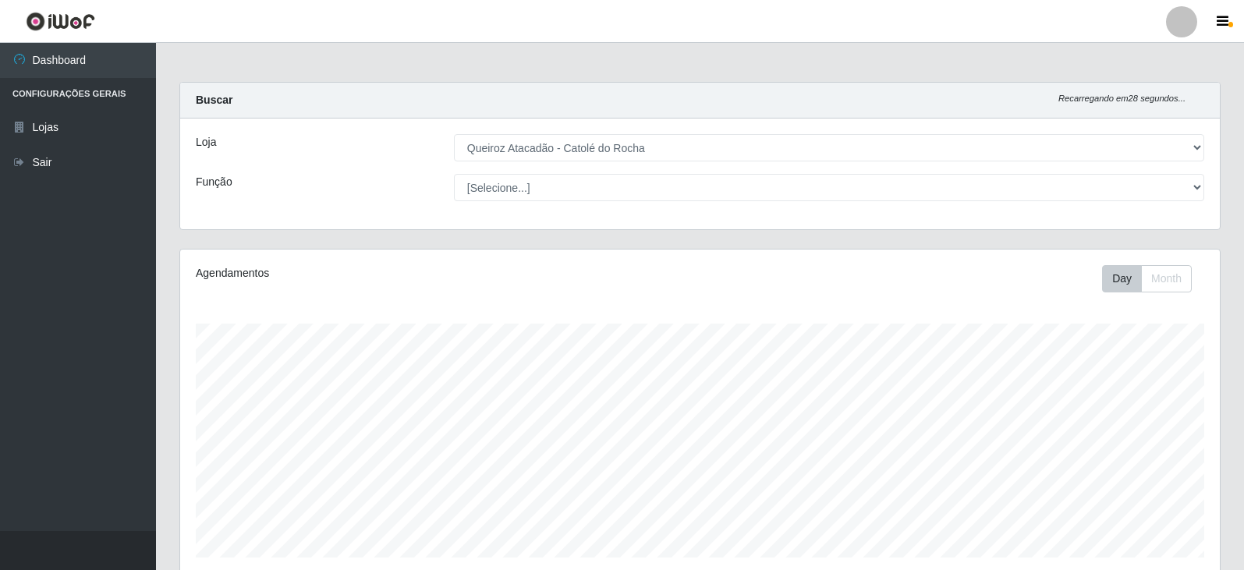
click at [1186, 23] on div at bounding box center [1181, 21] width 31 height 31
click at [888, 62] on main "Carregando... Buscar Recarregando em 25 segundos... Loja [Selecione...] Queiroz…" at bounding box center [700, 416] width 1088 height 746
click at [823, 10] on header "Perfil Alterar Senha Sair" at bounding box center [622, 21] width 1244 height 43
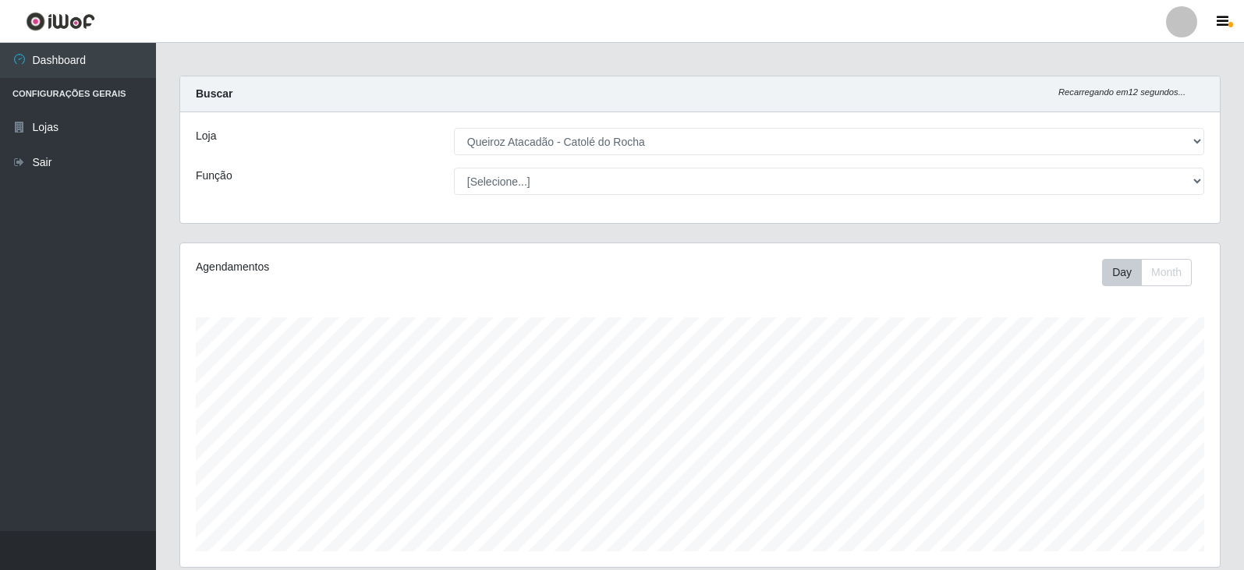
scroll to position [0, 0]
